Goal: Task Accomplishment & Management: Use online tool/utility

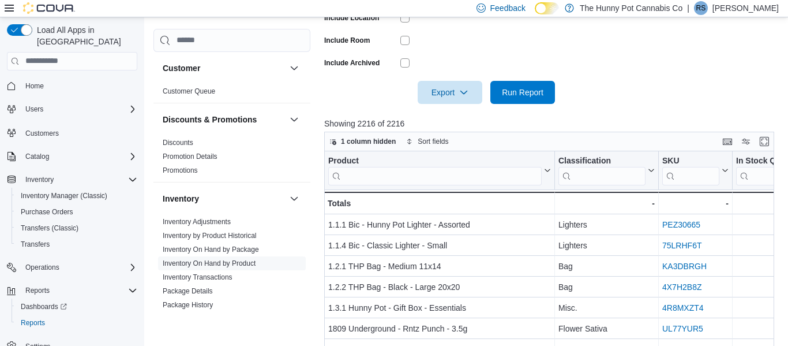
scroll to position [118, 0]
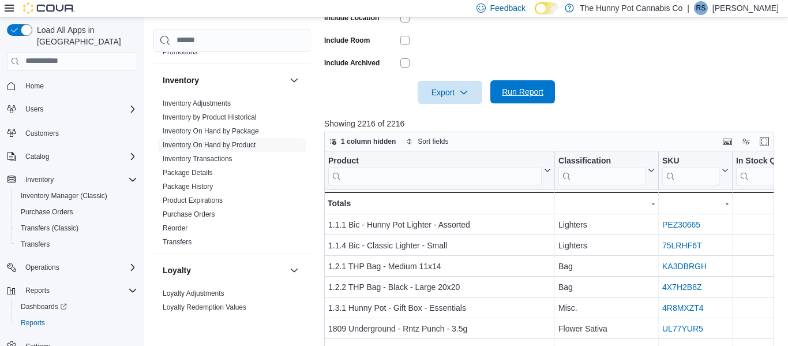
click at [521, 91] on span "Run Report" at bounding box center [523, 92] width 42 height 12
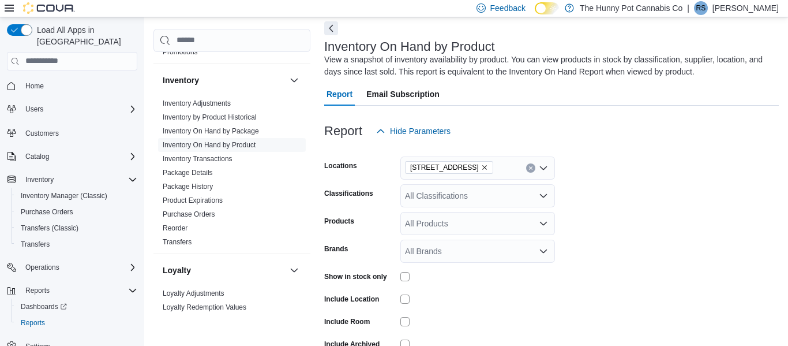
scroll to position [343, 0]
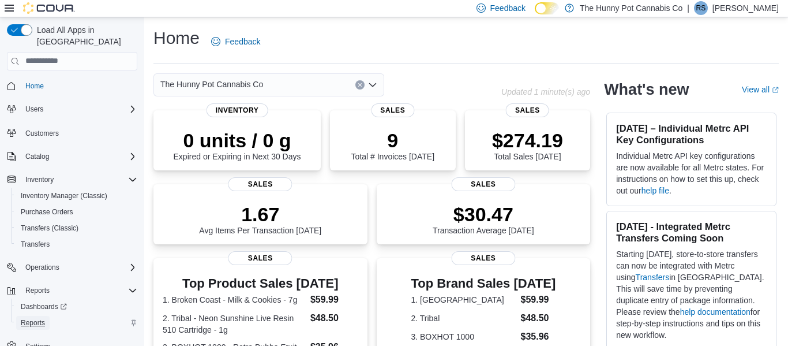
click at [37, 318] on span "Reports" at bounding box center [33, 322] width 24 height 9
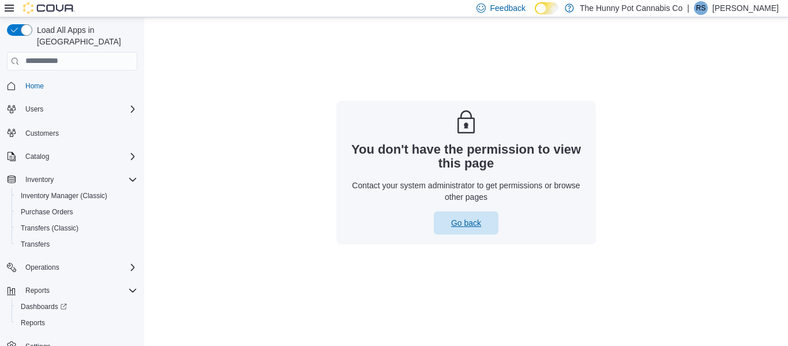
click at [470, 223] on span "Go back" at bounding box center [466, 223] width 30 height 12
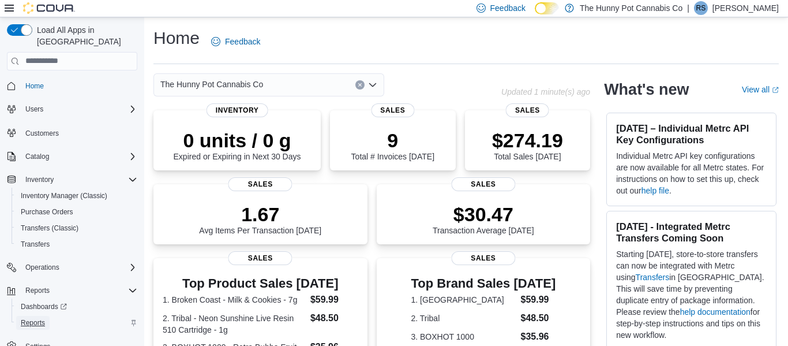
click at [36, 318] on span "Reports" at bounding box center [33, 322] width 24 height 9
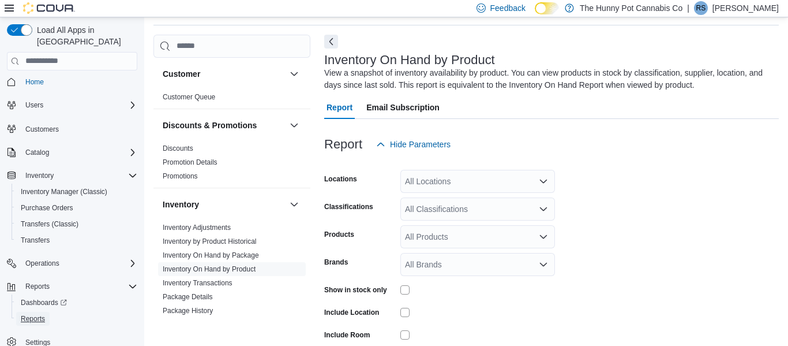
scroll to position [114, 0]
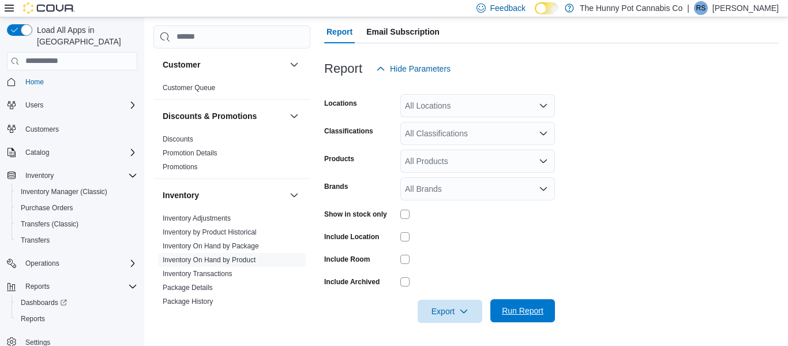
click at [521, 309] on span "Run Report" at bounding box center [523, 311] width 42 height 12
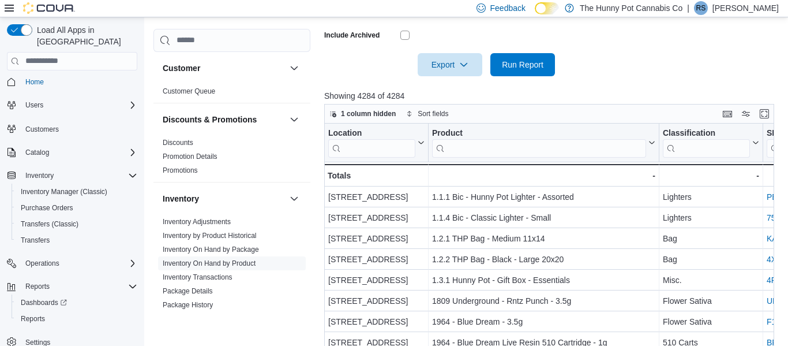
scroll to position [382, 0]
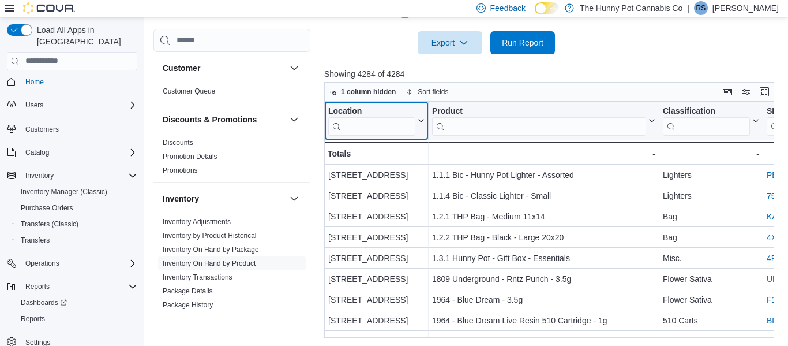
click at [377, 126] on input "search" at bounding box center [371, 126] width 87 height 18
type input "*"
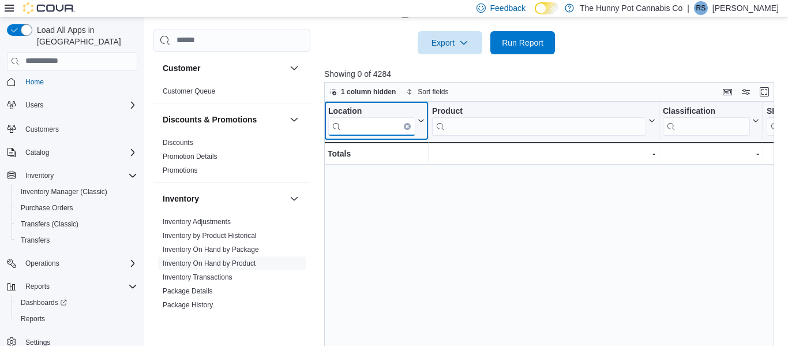
type input "*"
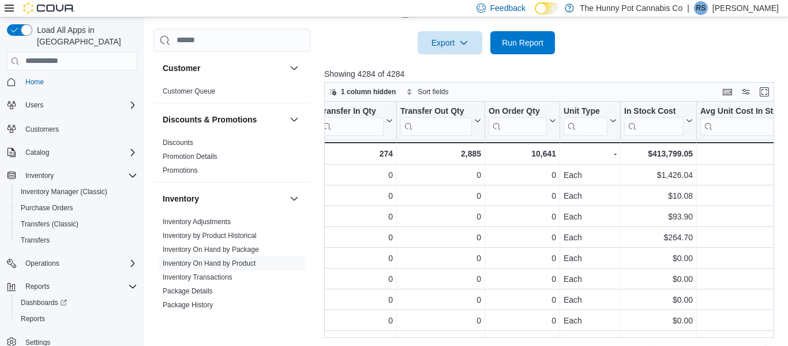
scroll to position [0, 602]
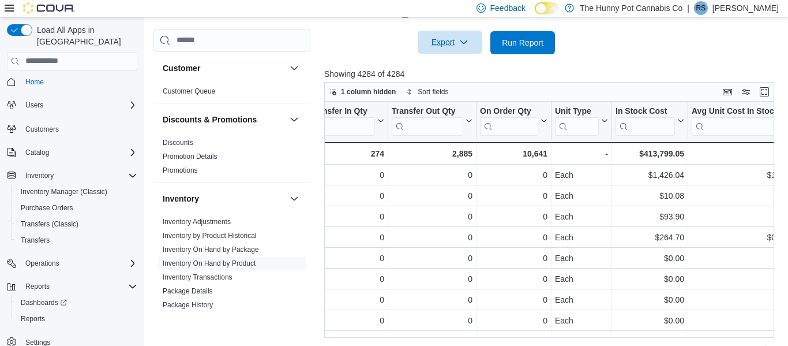
click at [456, 43] on span "Export" at bounding box center [450, 42] width 51 height 23
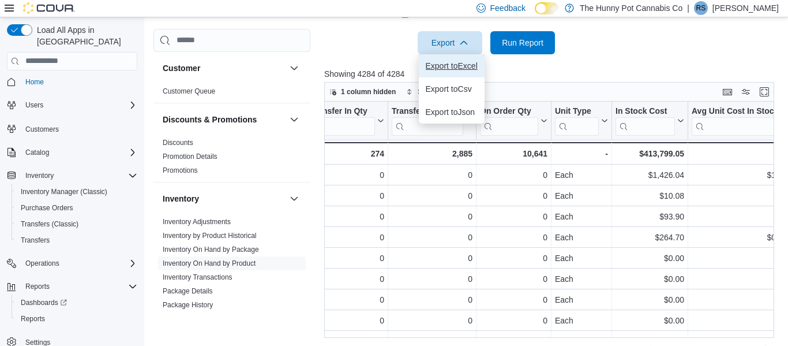
click at [464, 65] on span "Export to Excel" at bounding box center [452, 65] width 52 height 9
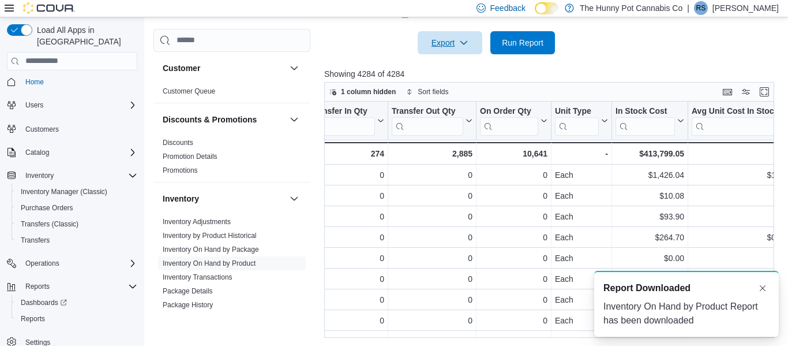
scroll to position [0, 0]
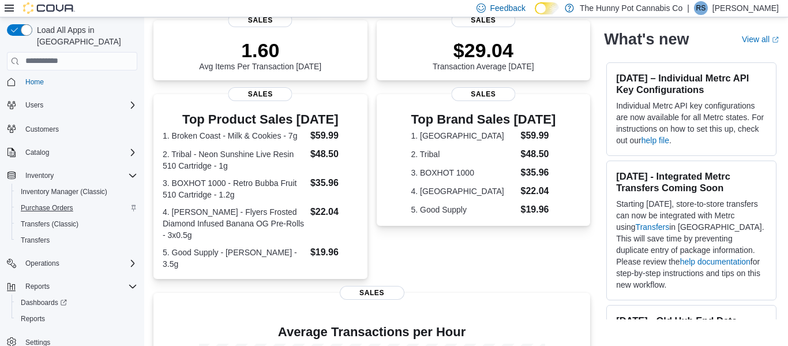
scroll to position [166, 0]
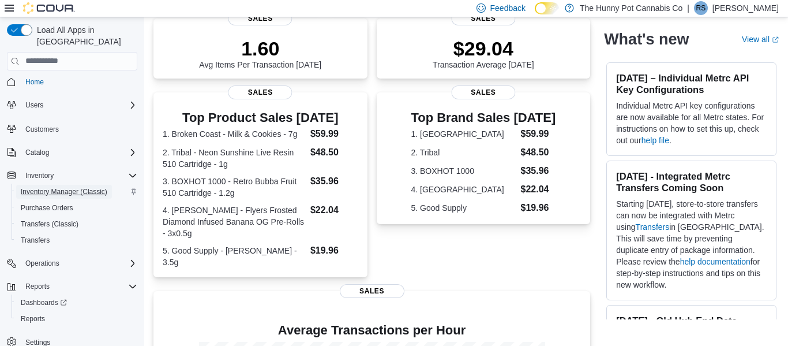
click at [67, 187] on span "Inventory Manager (Classic)" at bounding box center [64, 191] width 87 height 9
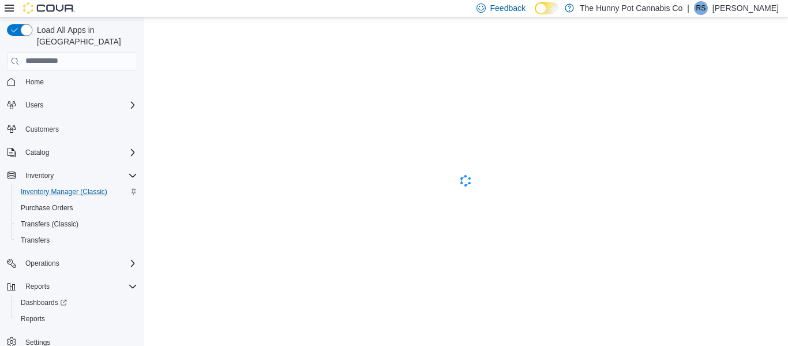
click at [28, 30] on button "button" at bounding box center [19, 30] width 25 height 12
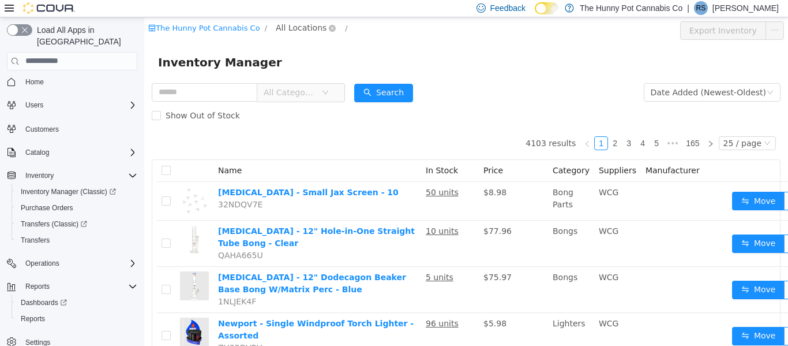
click at [288, 25] on span "All Locations" at bounding box center [301, 27] width 51 height 13
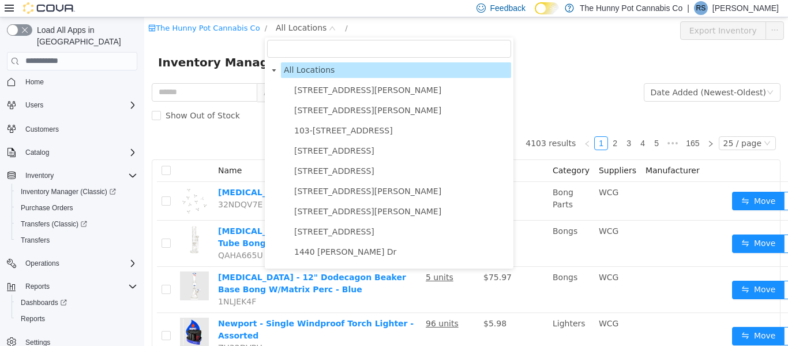
click at [303, 47] on input "filter select" at bounding box center [389, 48] width 244 height 18
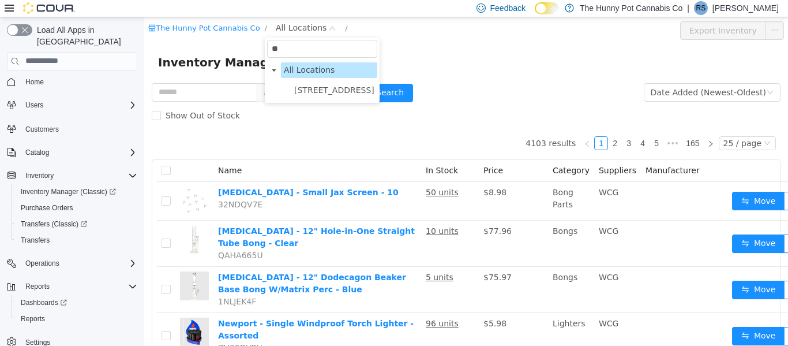
type input "***"
click at [316, 93] on span "328 Speedvale Ave E" at bounding box center [334, 89] width 80 height 9
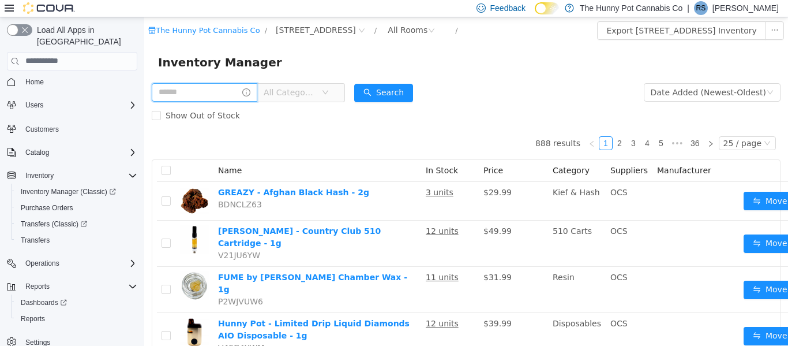
click at [227, 97] on input "text" at bounding box center [205, 91] width 106 height 18
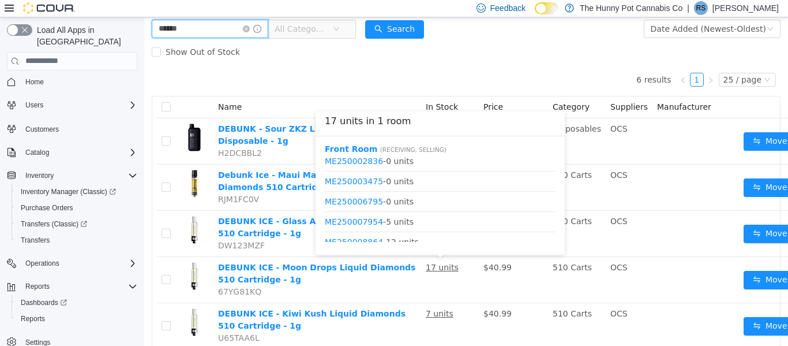
scroll to position [156, 0]
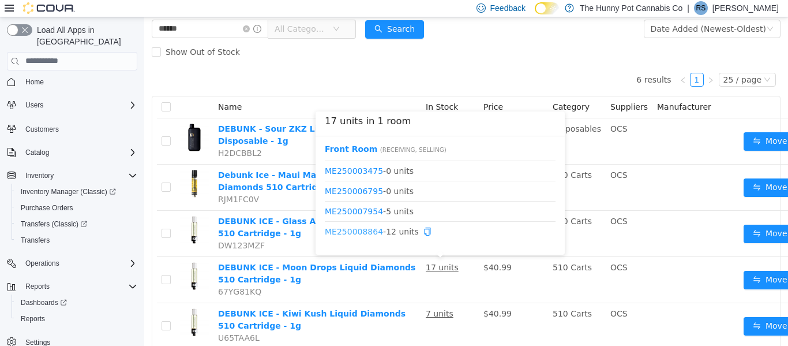
click at [363, 230] on link "ME250008864" at bounding box center [354, 230] width 58 height 9
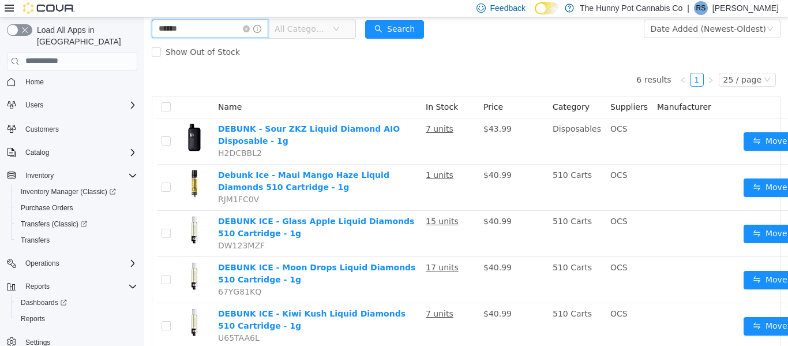
click at [231, 28] on input "******" at bounding box center [210, 28] width 117 height 18
type input "*"
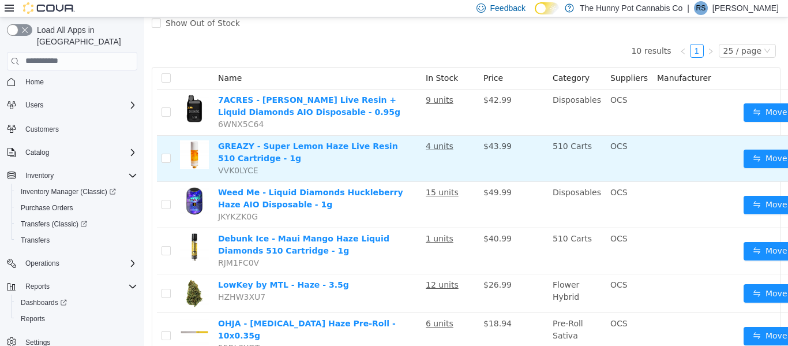
scroll to position [96, 0]
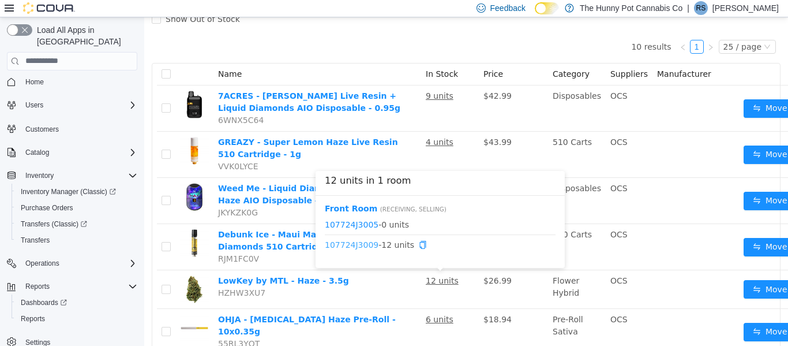
click at [359, 243] on link "107724J3009" at bounding box center [352, 243] width 54 height 9
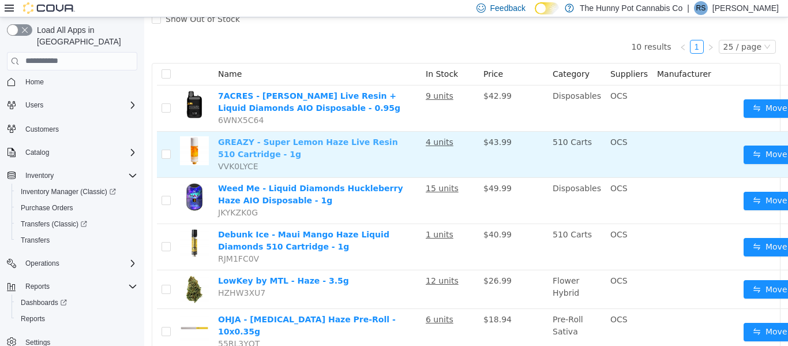
scroll to position [0, 0]
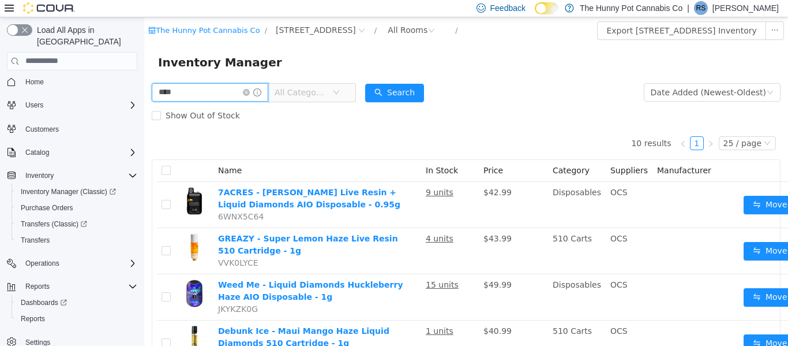
click at [238, 93] on input "****" at bounding box center [210, 91] width 117 height 18
type input "*"
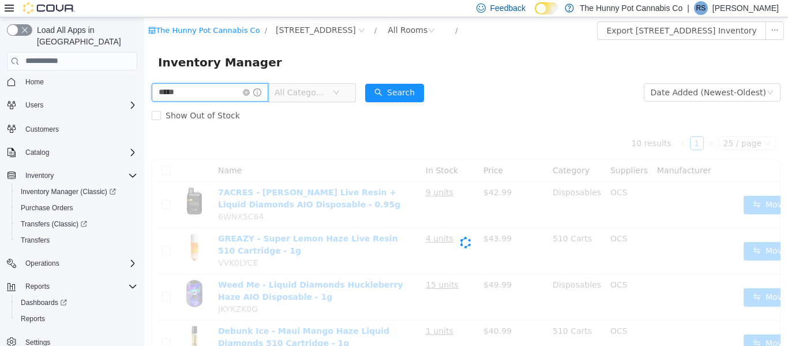
type input "******"
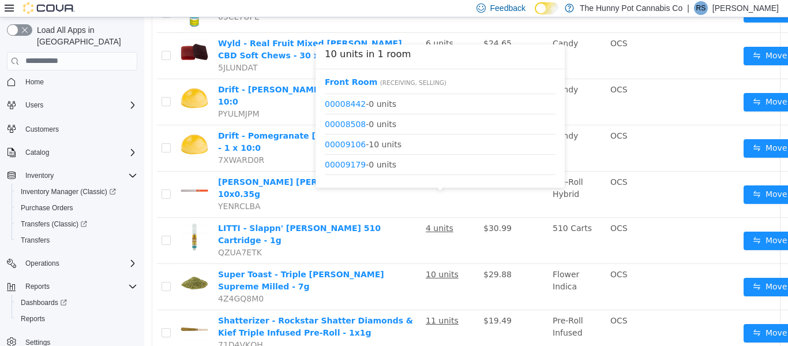
scroll to position [427, 0]
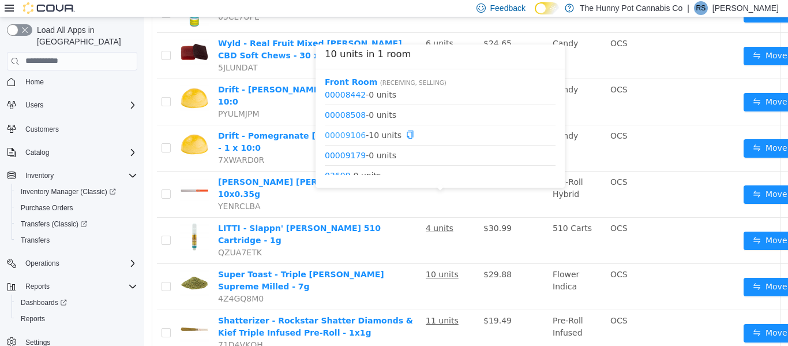
click at [346, 134] on link "00009106" at bounding box center [345, 133] width 41 height 9
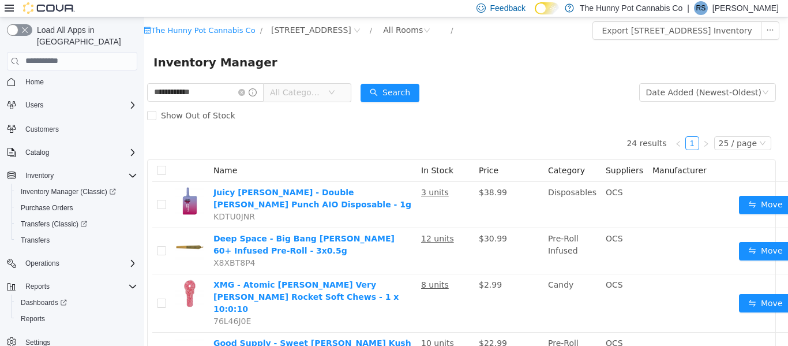
scroll to position [0, 0]
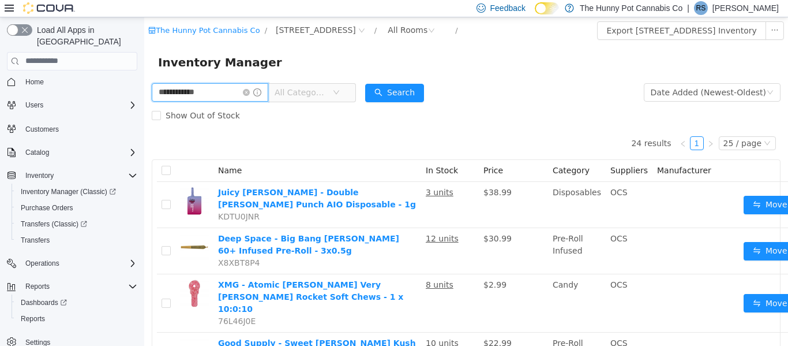
click at [237, 94] on input "**********" at bounding box center [210, 91] width 117 height 18
type input "*"
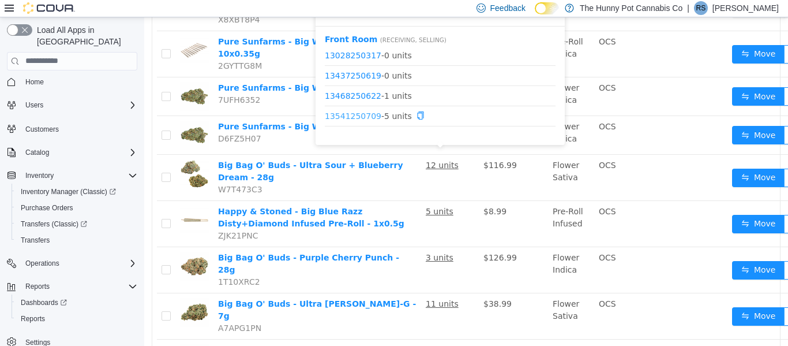
scroll to position [14, 0]
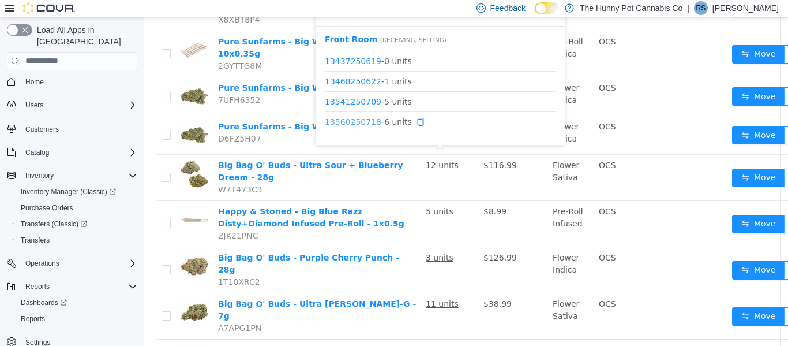
click at [350, 122] on link "13560250718" at bounding box center [353, 121] width 57 height 9
click at [345, 124] on link "13560250718" at bounding box center [353, 121] width 57 height 9
click at [363, 102] on link "13541250709" at bounding box center [353, 100] width 57 height 9
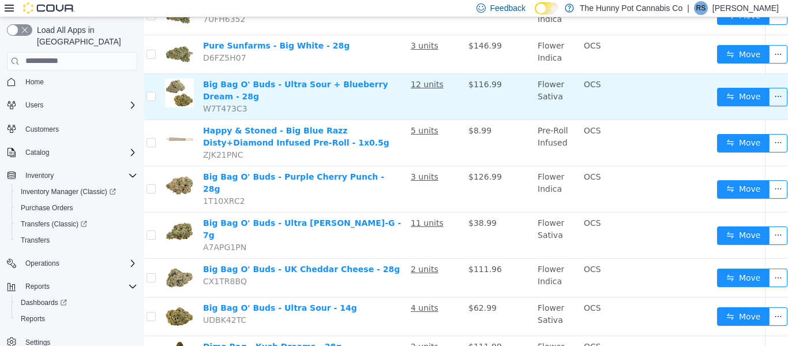
scroll to position [0, 15]
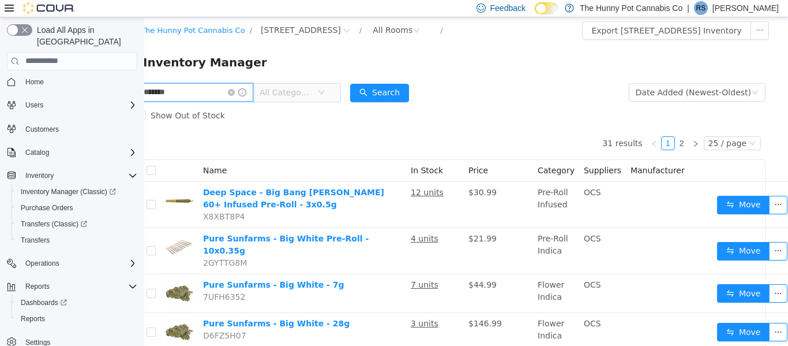
click at [227, 97] on input "*******" at bounding box center [195, 91] width 117 height 18
type input "*"
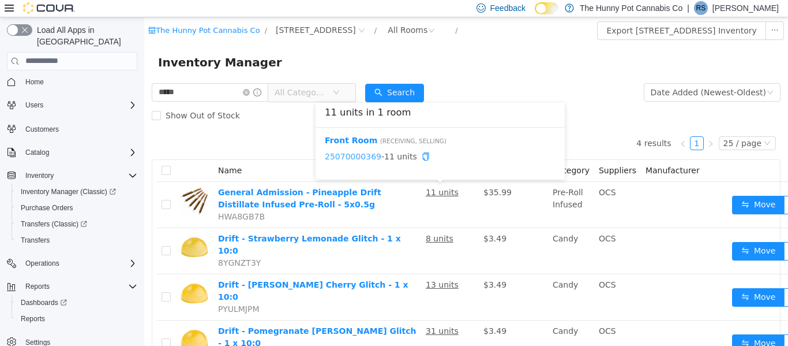
click at [348, 157] on link "25070000369" at bounding box center [353, 155] width 57 height 9
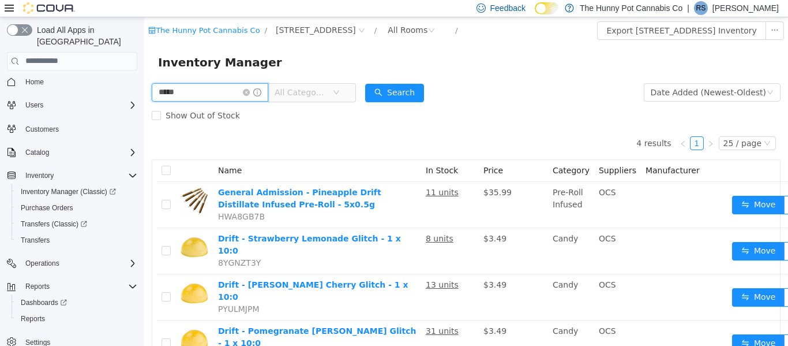
click at [255, 97] on input "*****" at bounding box center [210, 91] width 117 height 18
type input "*"
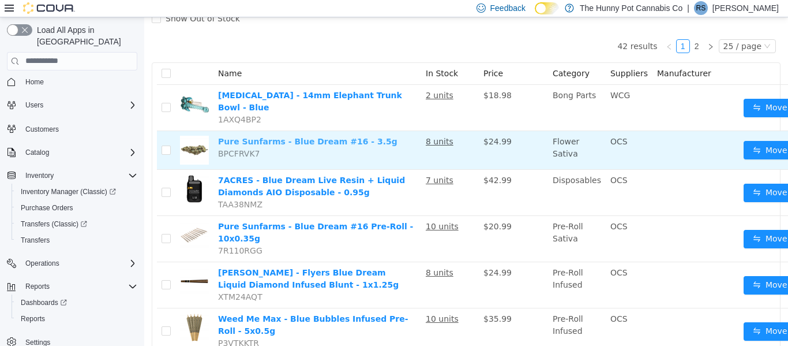
scroll to position [99, 0]
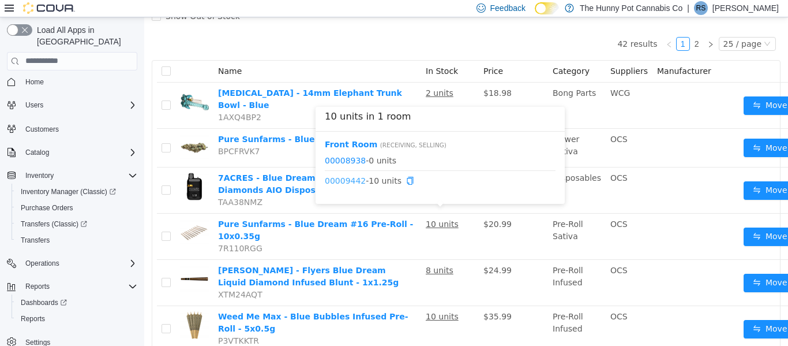
click at [350, 182] on link "00009442" at bounding box center [345, 179] width 41 height 9
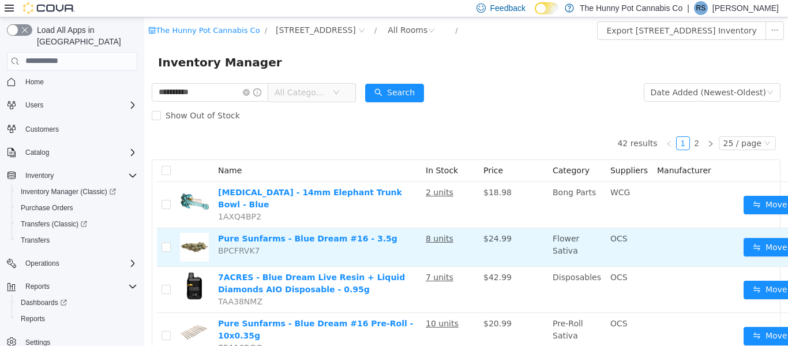
scroll to position [0, 2]
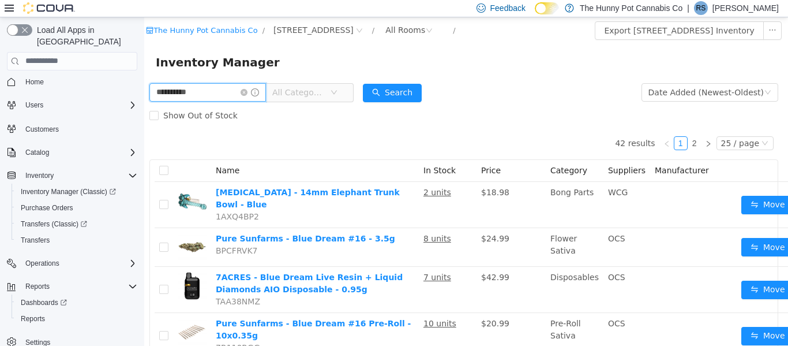
click at [223, 91] on input "**********" at bounding box center [207, 91] width 117 height 18
type input "*"
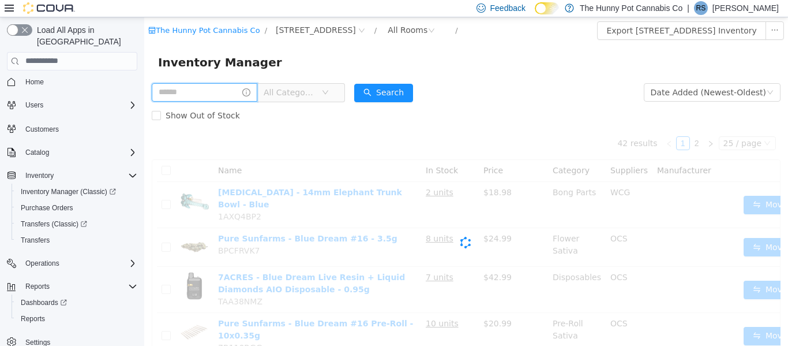
scroll to position [0, 0]
type input "******"
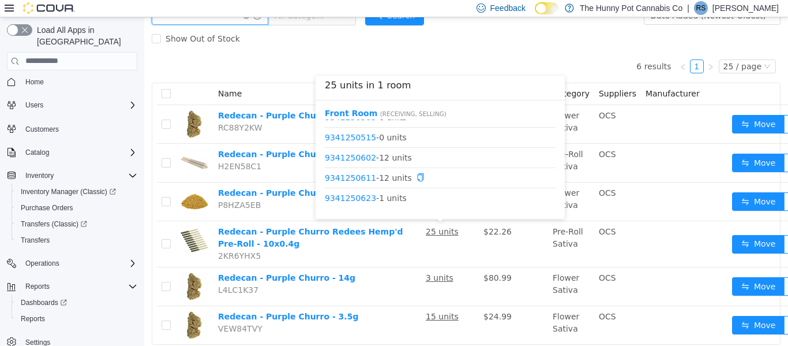
scroll to position [216, 0]
click at [350, 175] on link "9341250611" at bounding box center [350, 174] width 51 height 9
click at [355, 157] on link "9341250602" at bounding box center [350, 153] width 51 height 9
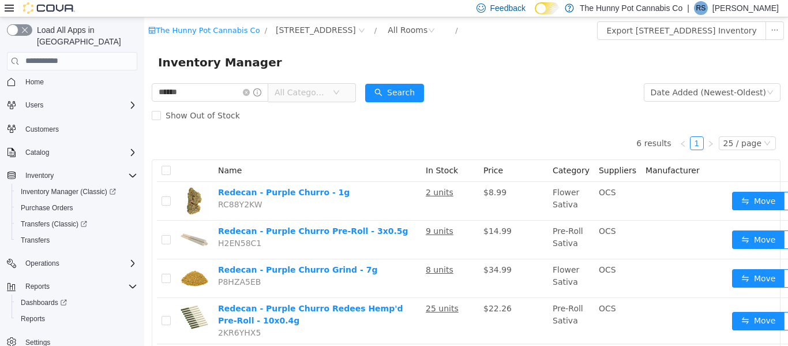
scroll to position [0, 15]
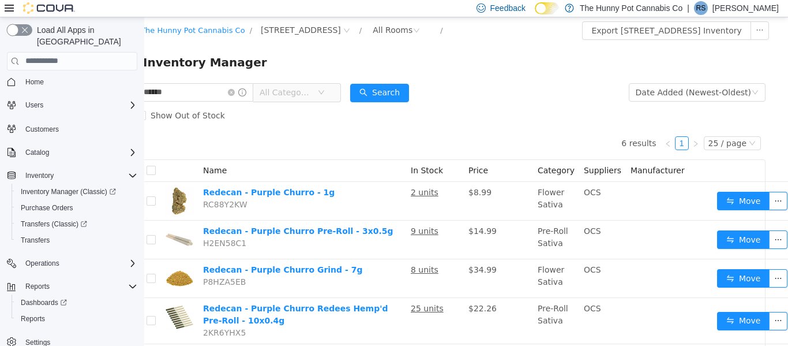
click at [15, 32] on button "button" at bounding box center [19, 30] width 25 height 12
click at [38, 314] on span "Reports" at bounding box center [33, 318] width 24 height 9
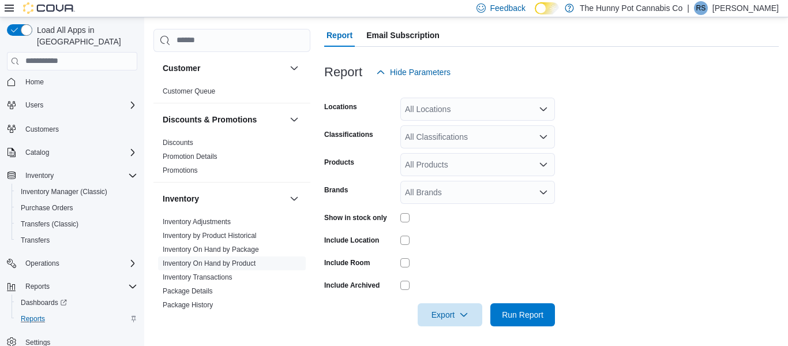
scroll to position [114, 0]
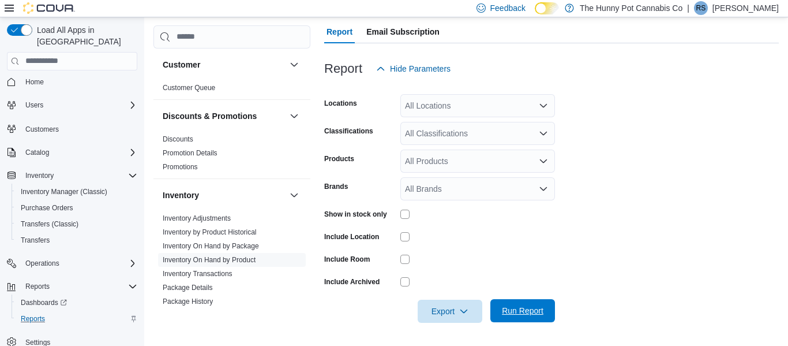
click at [528, 307] on span "Run Report" at bounding box center [523, 311] width 42 height 12
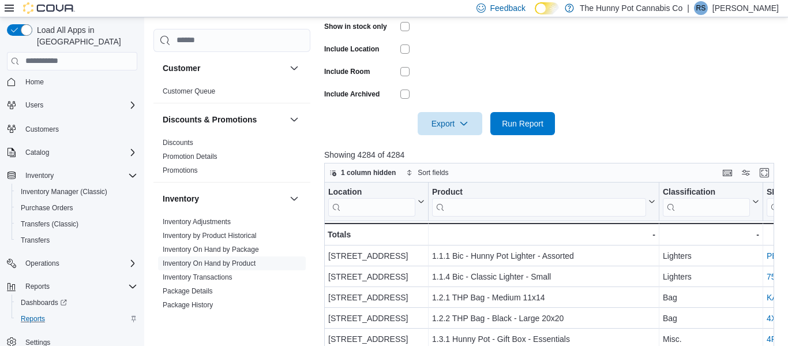
scroll to position [305, 0]
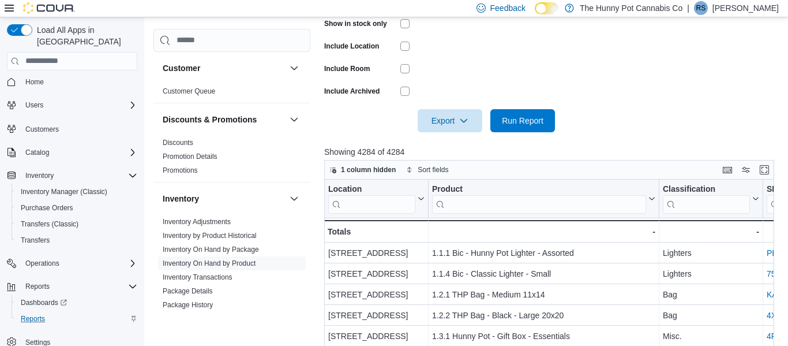
click at [750, 12] on p "[PERSON_NAME]" at bounding box center [745, 8] width 66 height 14
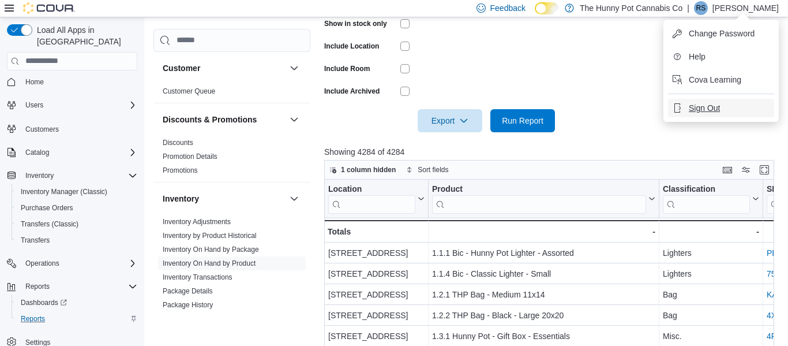
click at [700, 110] on span "Sign Out" at bounding box center [704, 108] width 31 height 12
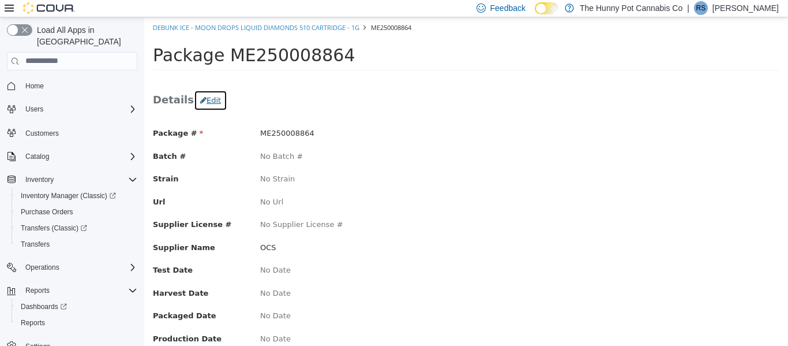
click at [211, 101] on button "Edit" at bounding box center [210, 99] width 33 height 21
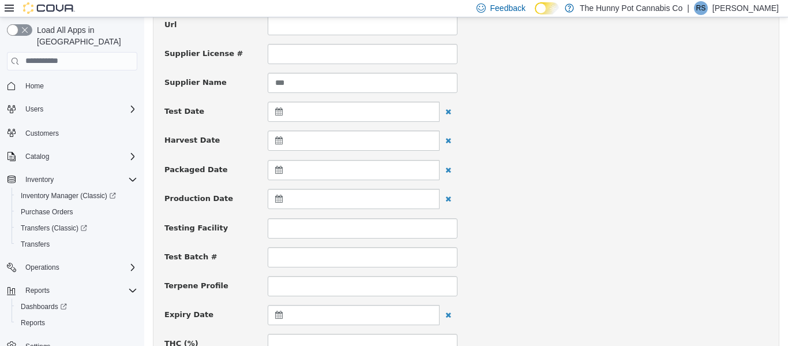
scroll to position [215, 0]
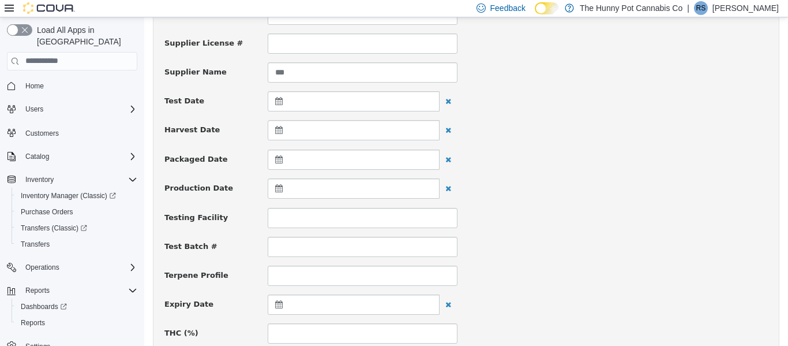
click at [470, 241] on div "Test Batch #" at bounding box center [466, 246] width 621 height 20
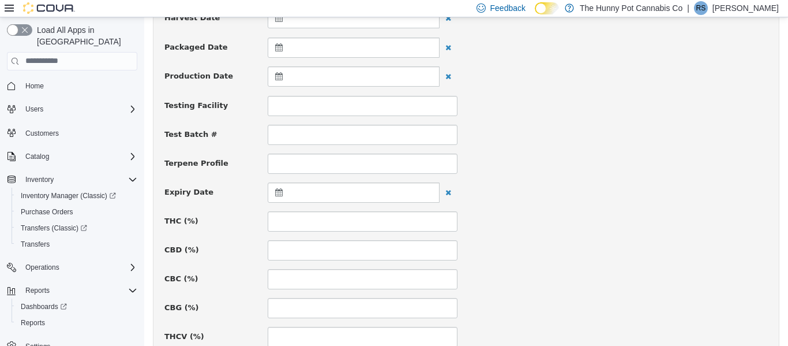
scroll to position [336, 0]
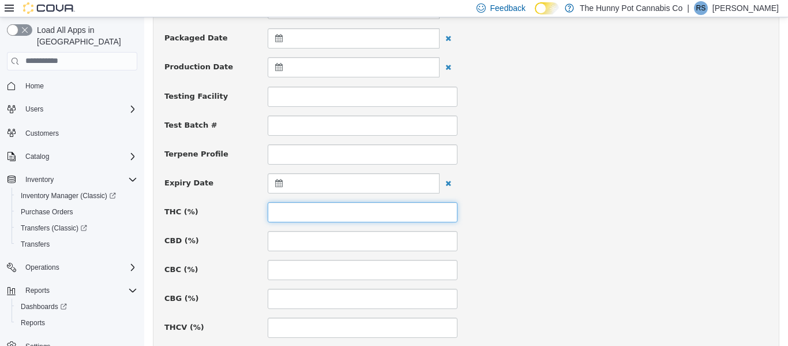
click at [325, 213] on input at bounding box center [363, 211] width 190 height 20
type input "****"
click at [317, 239] on input at bounding box center [363, 240] width 190 height 20
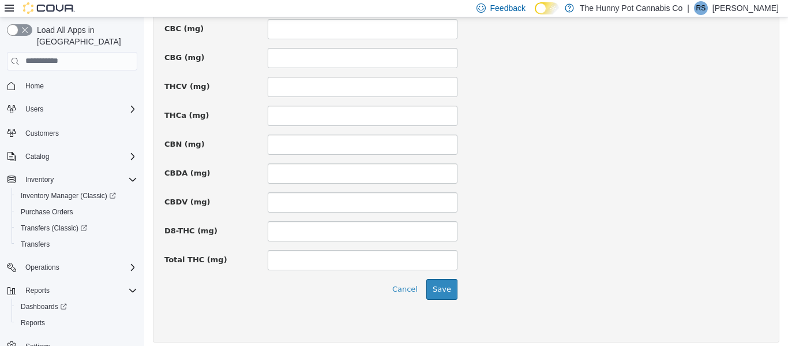
scroll to position [902, 0]
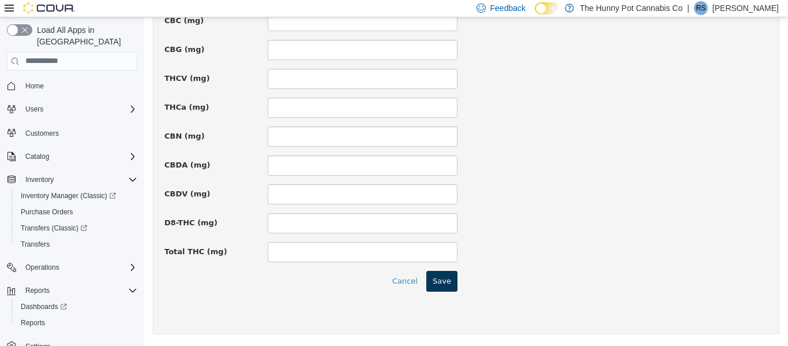
type input "***"
click at [447, 279] on button "Save" at bounding box center [441, 280] width 31 height 21
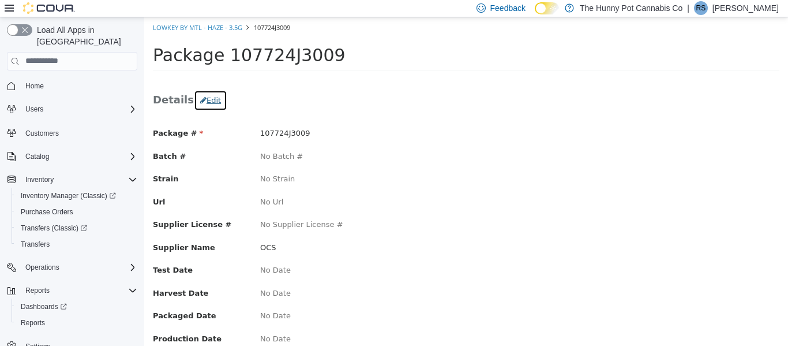
click at [205, 98] on button "Edit" at bounding box center [210, 99] width 33 height 21
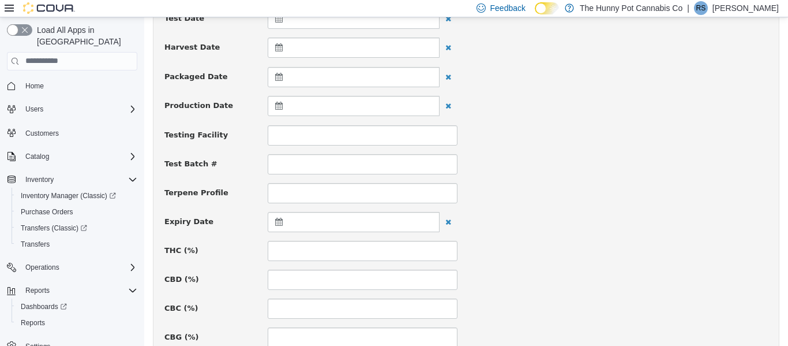
scroll to position [310, 0]
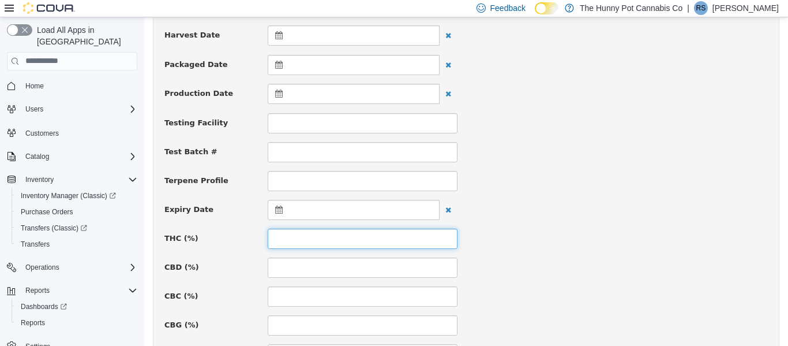
click at [370, 237] on input at bounding box center [363, 238] width 190 height 20
type input "****"
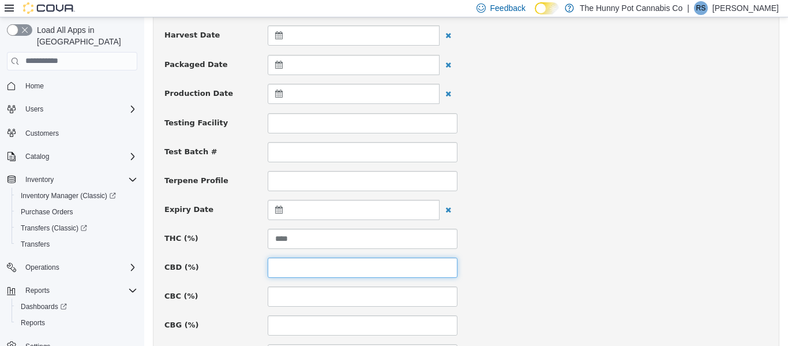
click at [371, 270] on input at bounding box center [363, 267] width 190 height 20
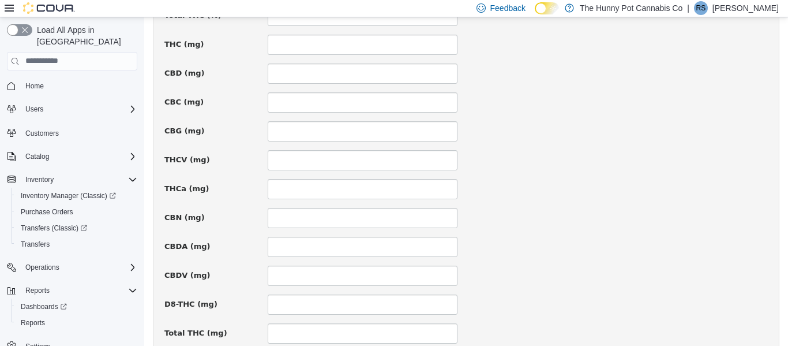
scroll to position [902, 0]
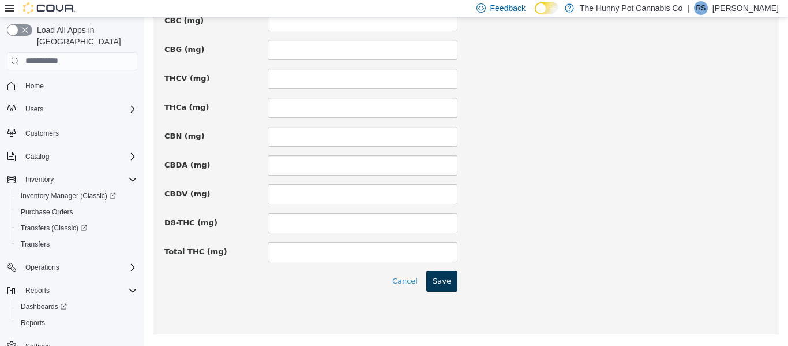
type input "****"
click at [443, 282] on button "Save" at bounding box center [441, 280] width 31 height 21
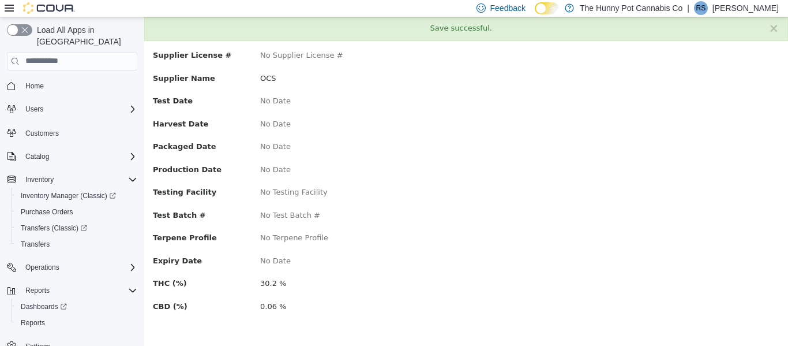
scroll to position [0, 0]
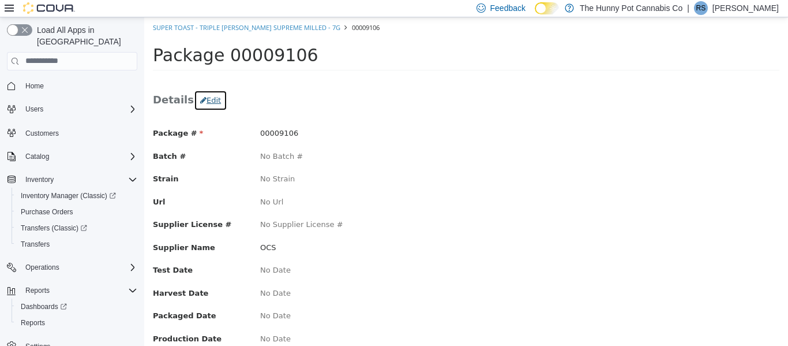
click at [204, 103] on button "Edit" at bounding box center [210, 99] width 33 height 21
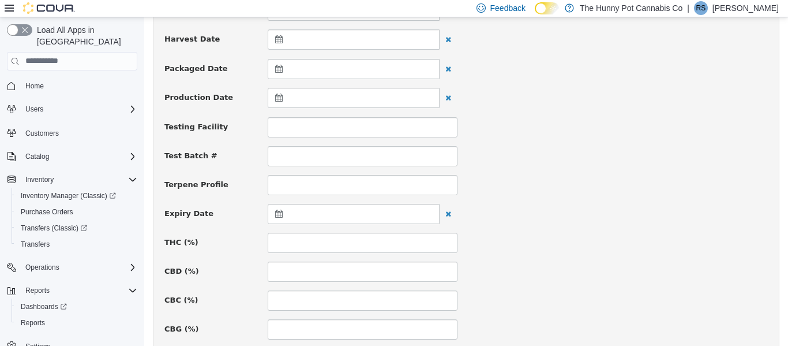
scroll to position [316, 0]
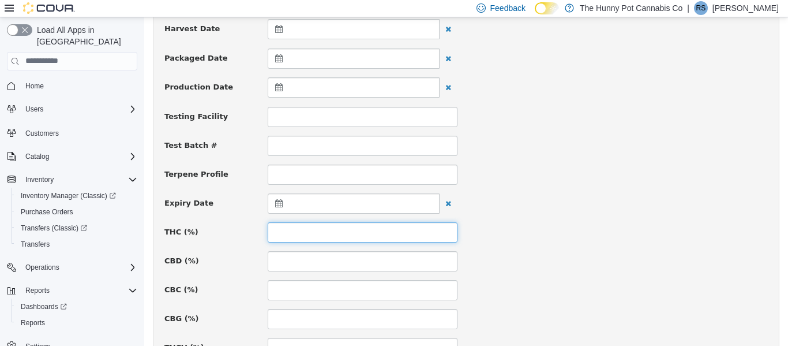
click at [285, 237] on input at bounding box center [363, 232] width 190 height 20
type input "****"
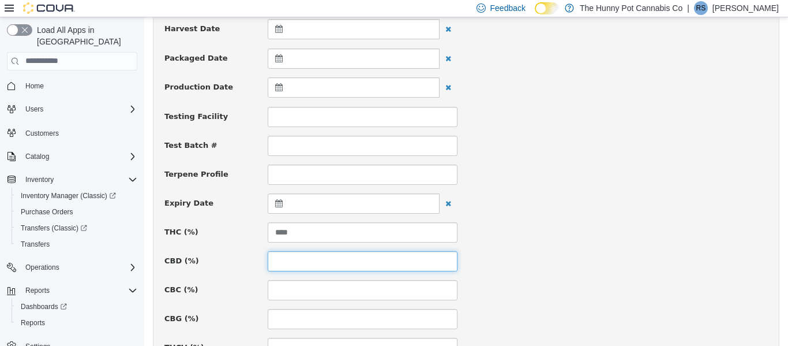
click at [290, 258] on input at bounding box center [363, 260] width 190 height 20
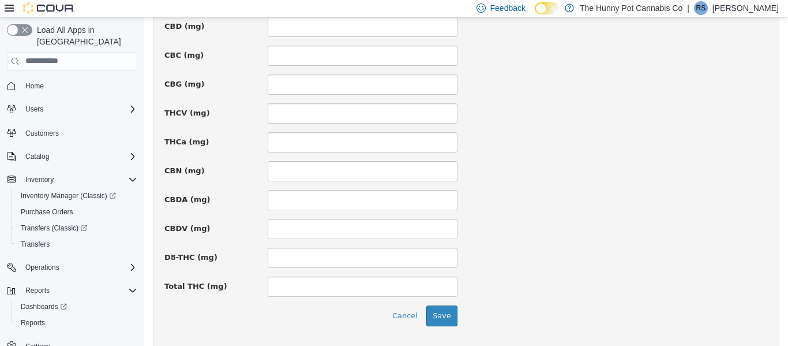
scroll to position [902, 0]
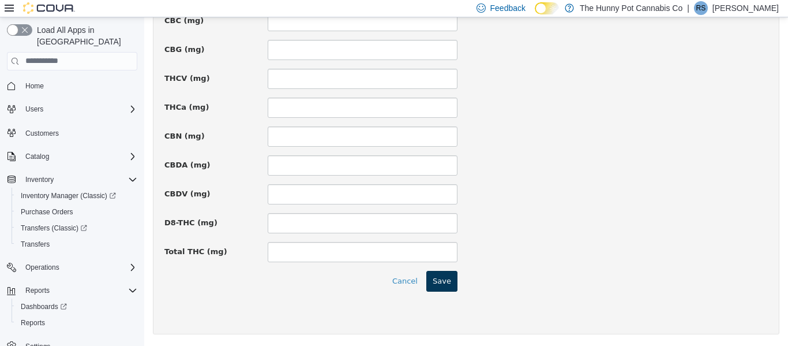
type input "****"
click at [448, 281] on button "Save" at bounding box center [441, 280] width 31 height 21
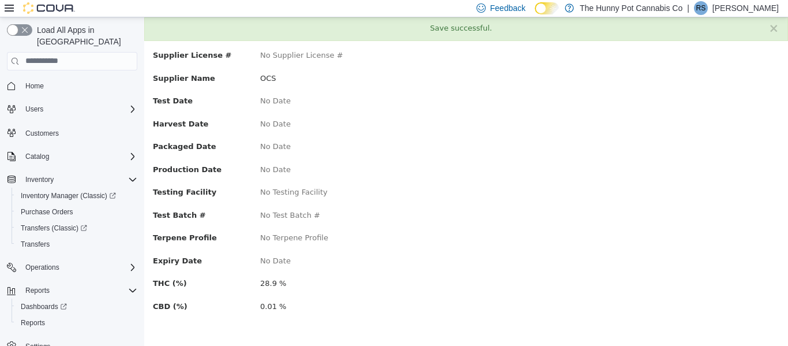
scroll to position [0, 0]
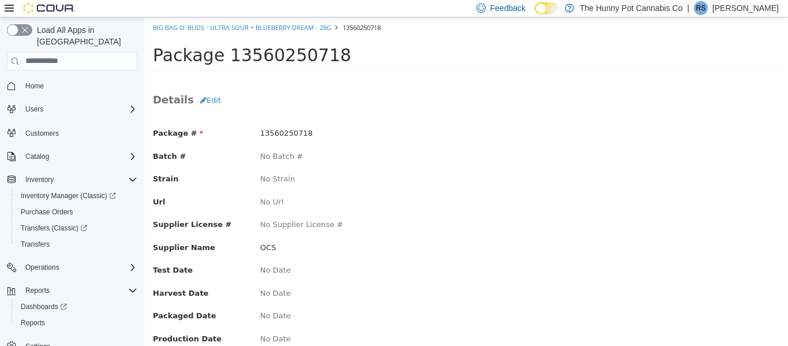
scroll to position [2, 0]
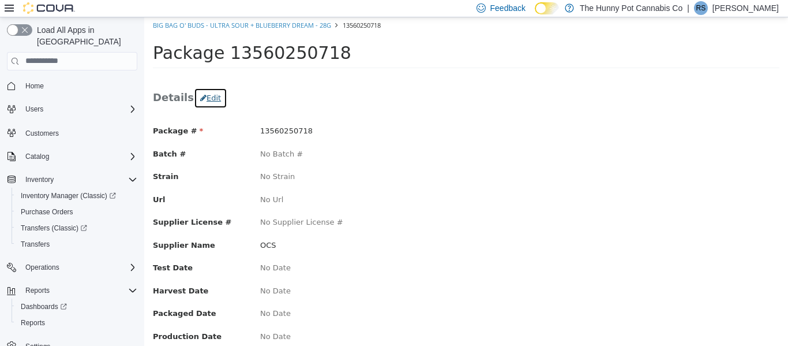
click at [208, 99] on button "Edit" at bounding box center [210, 97] width 33 height 21
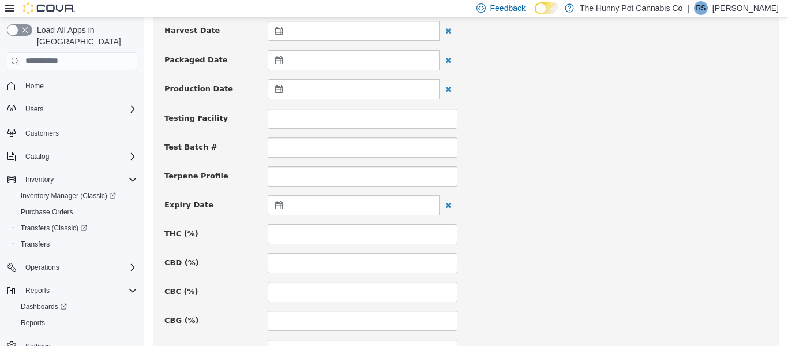
scroll to position [315, 0]
click at [301, 235] on input at bounding box center [363, 233] width 190 height 20
type input "****"
click at [303, 263] on input at bounding box center [363, 262] width 190 height 20
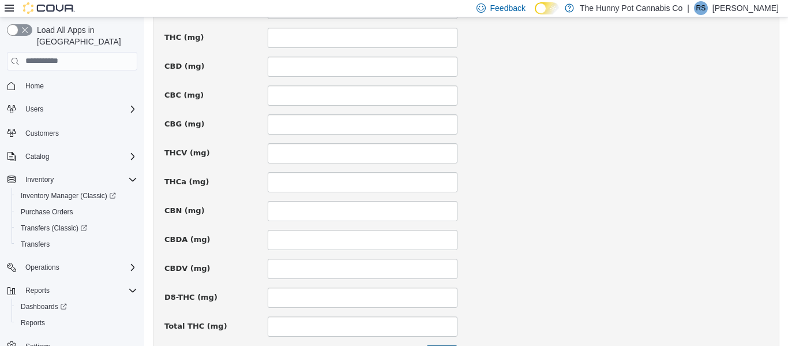
scroll to position [902, 0]
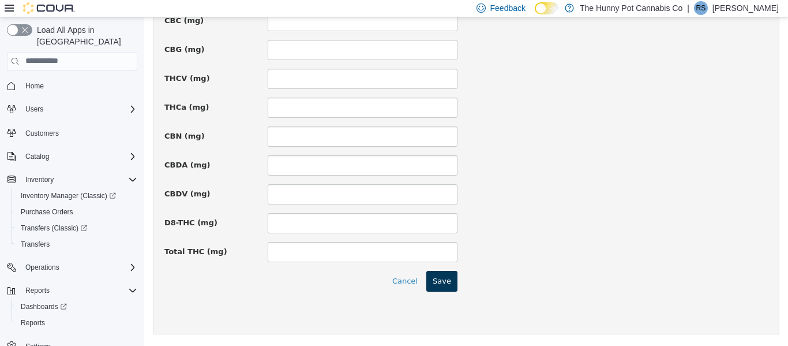
type input "****"
click at [444, 284] on button "Save" at bounding box center [441, 280] width 31 height 21
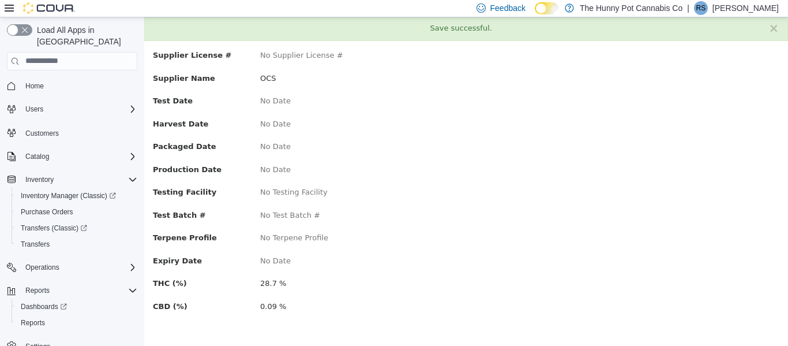
scroll to position [0, 0]
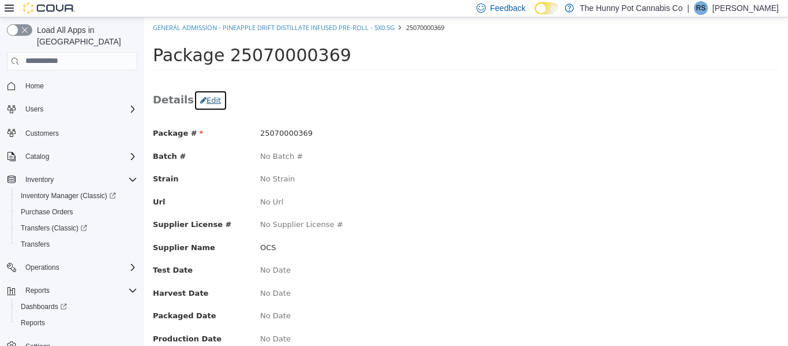
click at [216, 102] on button "Edit" at bounding box center [210, 99] width 33 height 21
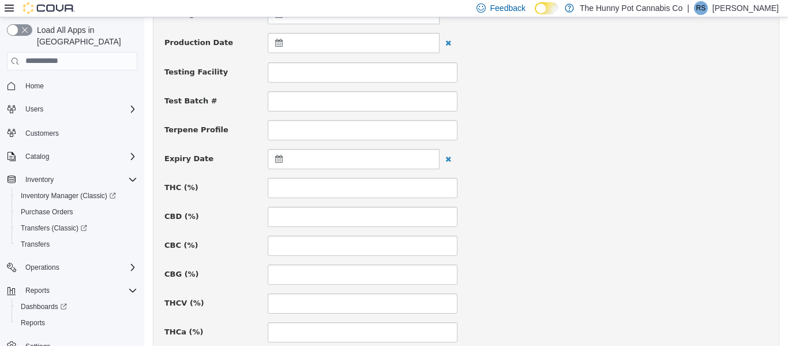
scroll to position [366, 0]
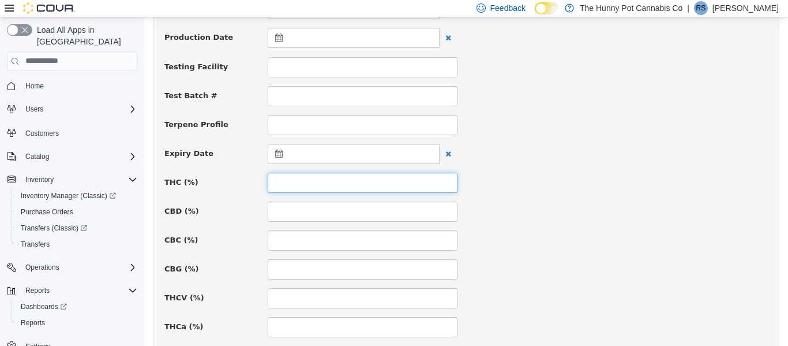
click at [344, 181] on input at bounding box center [363, 182] width 190 height 20
type input "*****"
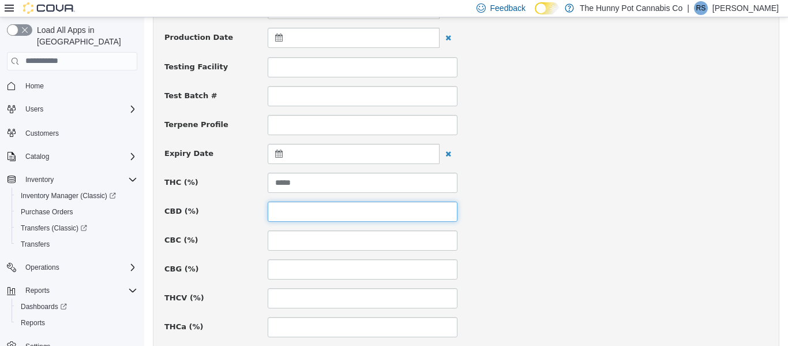
click at [332, 210] on input at bounding box center [363, 211] width 190 height 20
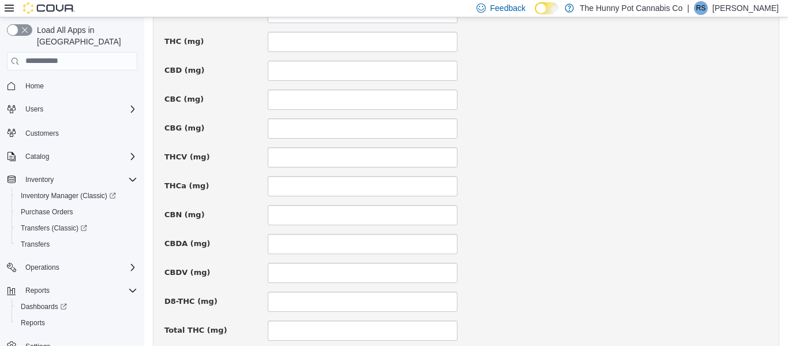
scroll to position [902, 0]
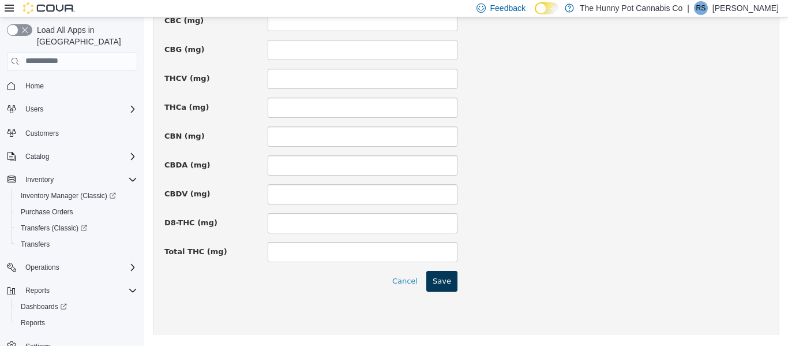
type input "****"
click at [443, 283] on button "Save" at bounding box center [441, 280] width 31 height 21
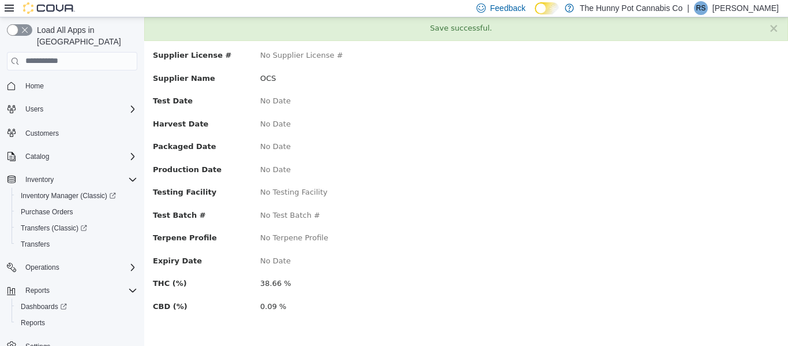
scroll to position [0, 0]
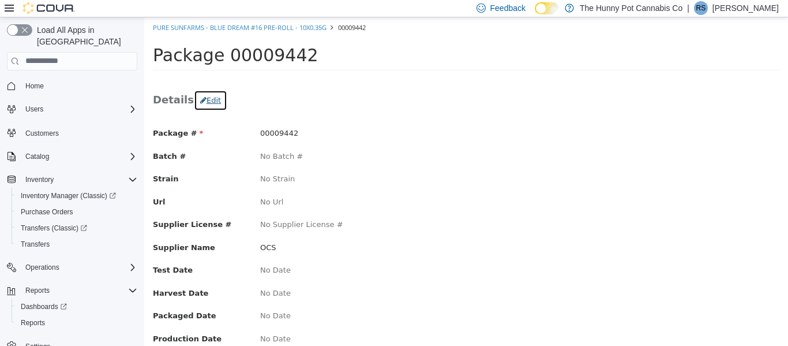
click at [202, 101] on button "Edit" at bounding box center [210, 99] width 33 height 21
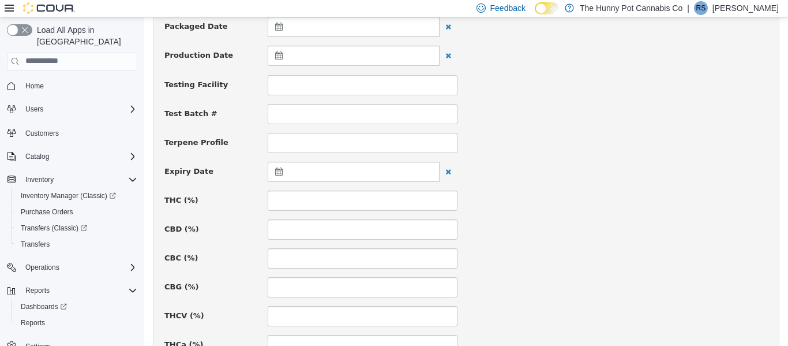
scroll to position [352, 0]
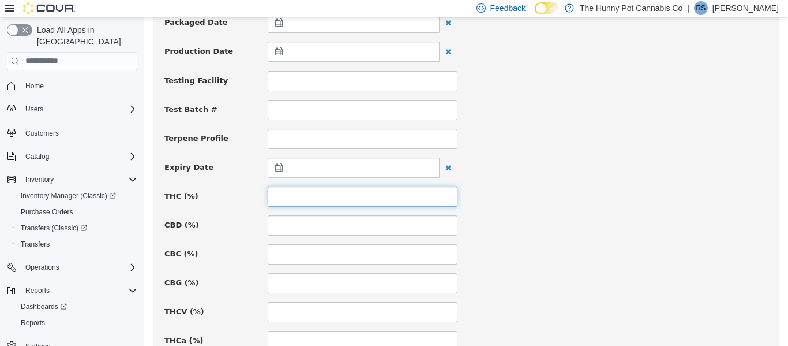
click at [344, 200] on input at bounding box center [363, 196] width 190 height 20
type input "****"
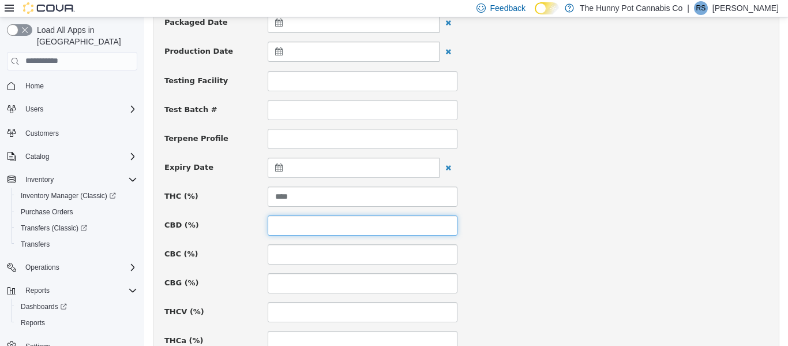
click at [328, 229] on input at bounding box center [363, 225] width 190 height 20
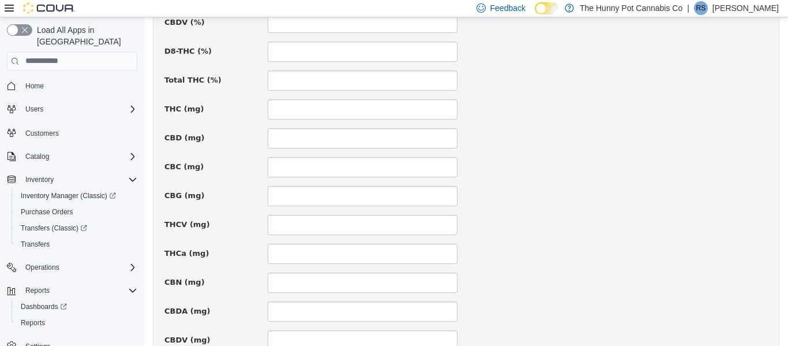
scroll to position [902, 0]
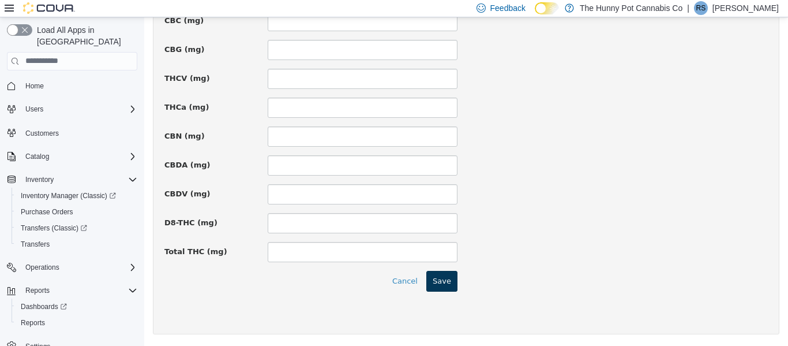
type input "****"
click at [444, 277] on button "Save" at bounding box center [441, 280] width 31 height 21
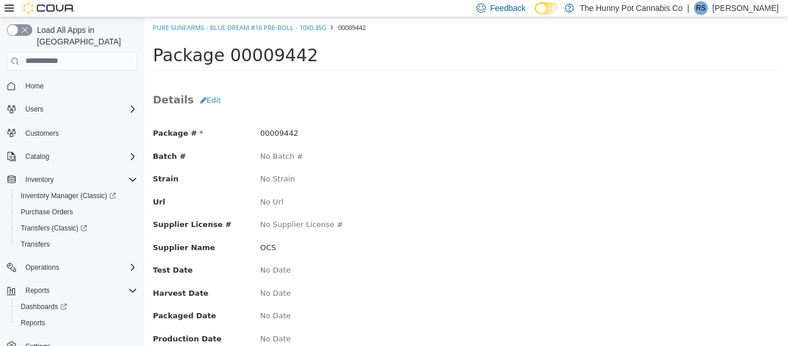
scroll to position [169, 0]
click at [211, 102] on button "Edit" at bounding box center [210, 99] width 33 height 21
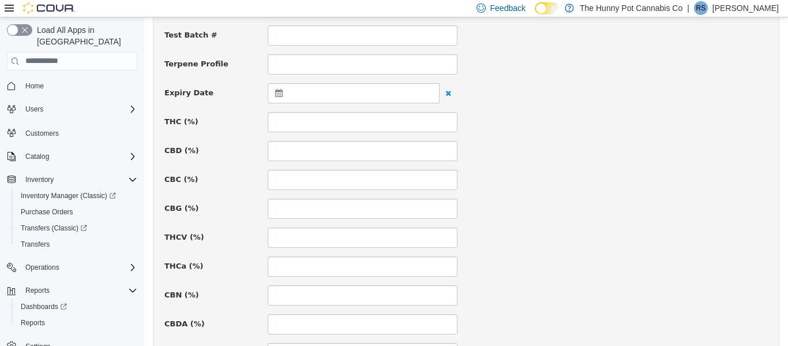
scroll to position [432, 0]
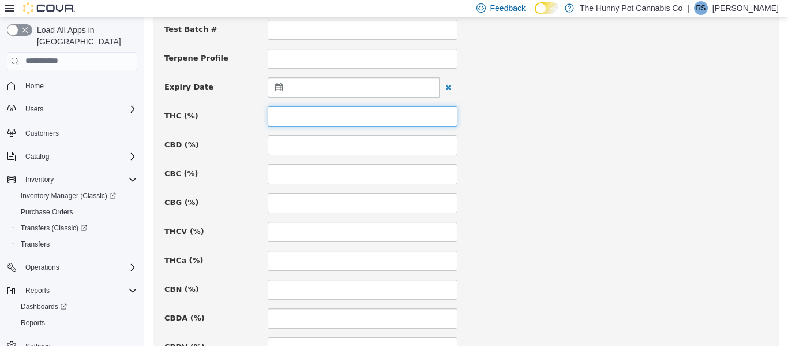
click at [302, 117] on input at bounding box center [363, 116] width 190 height 20
type input "****"
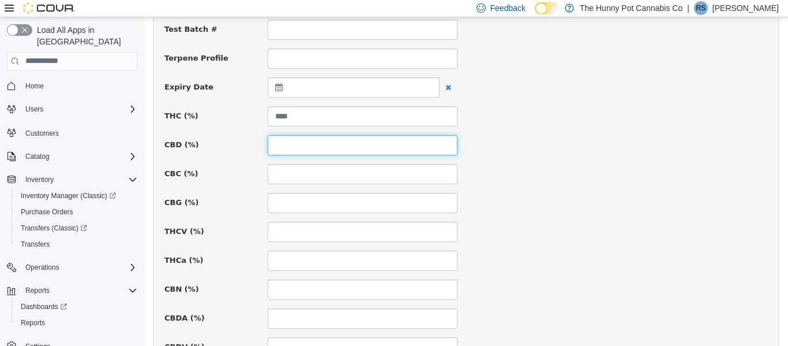
click at [303, 141] on input at bounding box center [363, 144] width 190 height 20
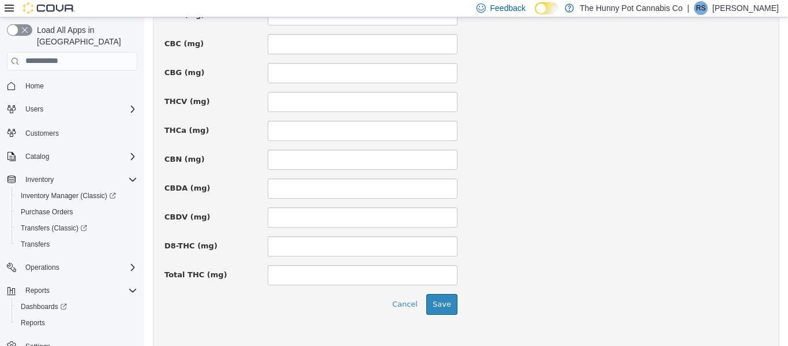
scroll to position [902, 0]
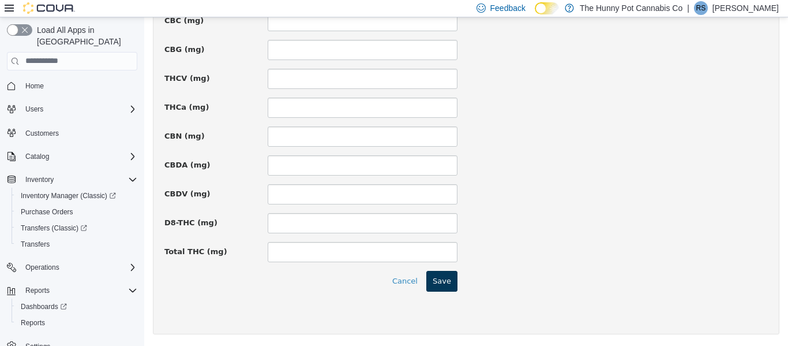
type input "****"
click at [444, 279] on button "Save" at bounding box center [441, 280] width 31 height 21
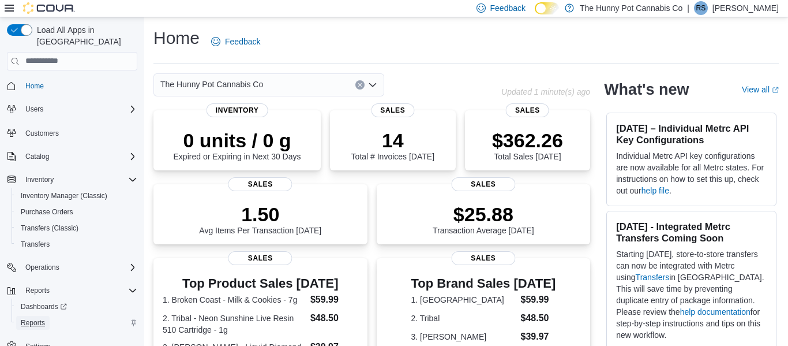
click at [32, 318] on span "Reports" at bounding box center [33, 322] width 24 height 9
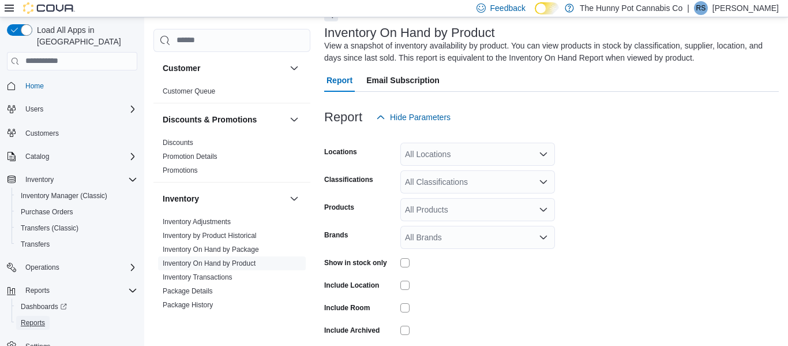
scroll to position [76, 0]
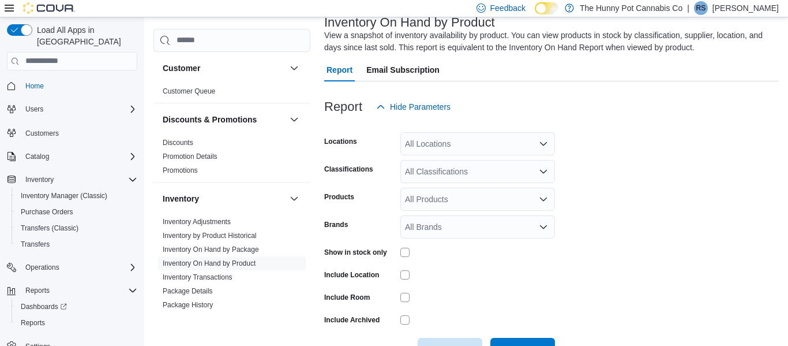
click at [475, 141] on div "All Locations" at bounding box center [477, 143] width 155 height 23
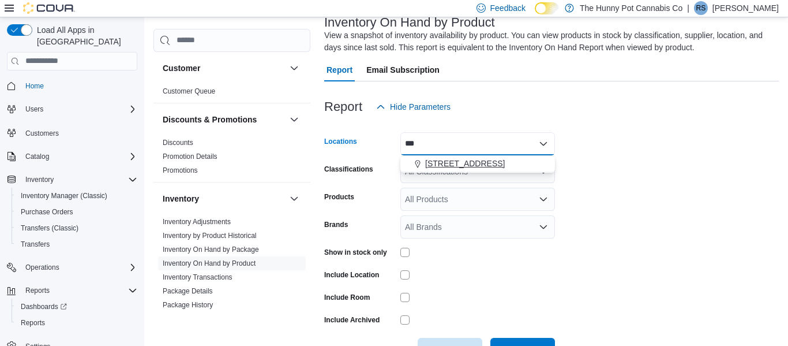
type input "***"
click at [481, 163] on span "[STREET_ADDRESS]" at bounding box center [465, 163] width 80 height 12
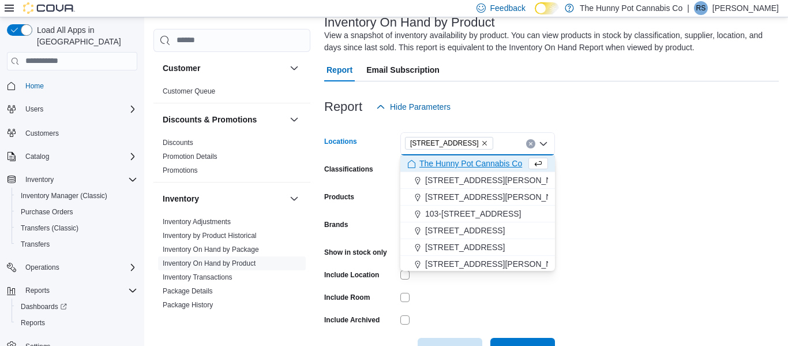
click at [656, 177] on form "Locations [STREET_ADDRESS] Combo box. Selected. [STREET_ADDRESS] Press Backspac…" at bounding box center [551, 239] width 455 height 242
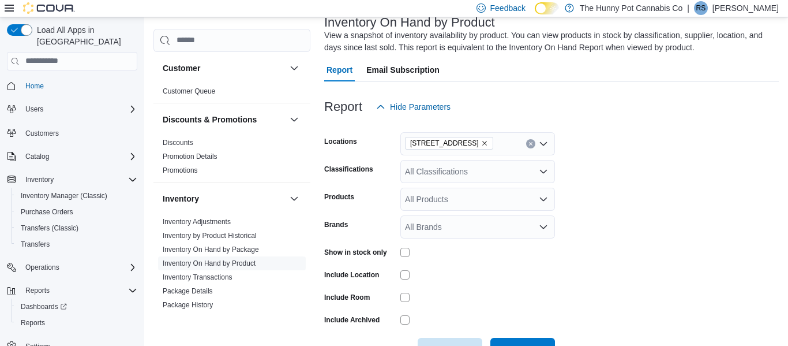
scroll to position [114, 0]
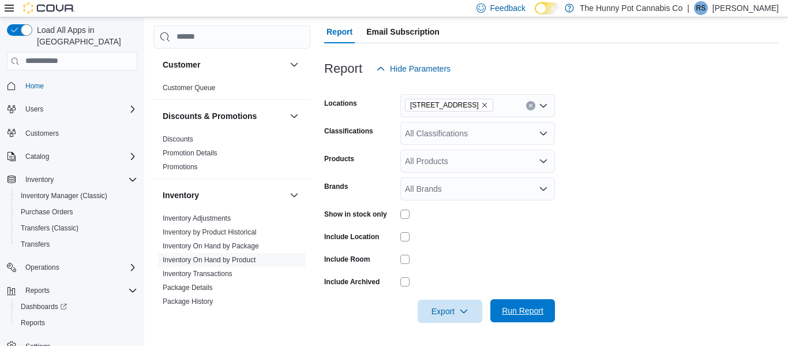
click at [527, 312] on span "Run Report" at bounding box center [523, 311] width 42 height 12
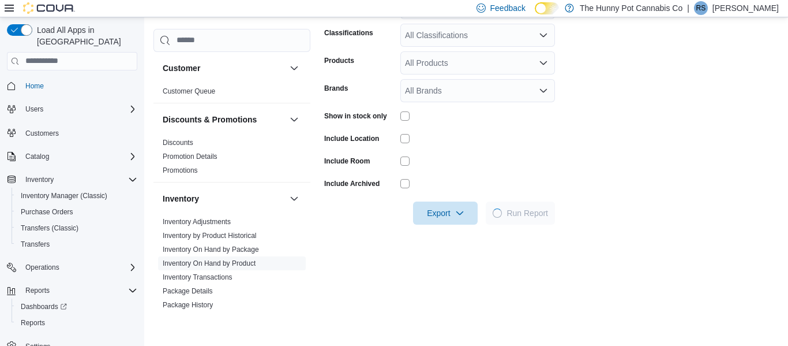
scroll to position [213, 0]
